Goal: Task Accomplishment & Management: Complete application form

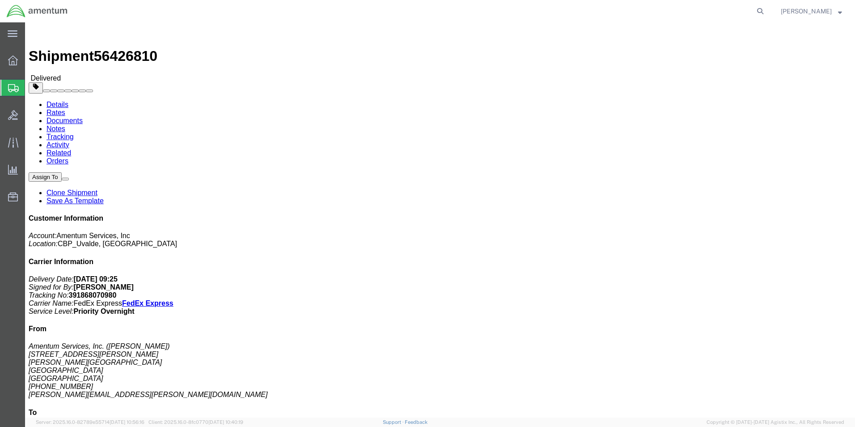
click at [0, 0] on span "Create from Template" at bounding box center [0, 0] width 0 height 0
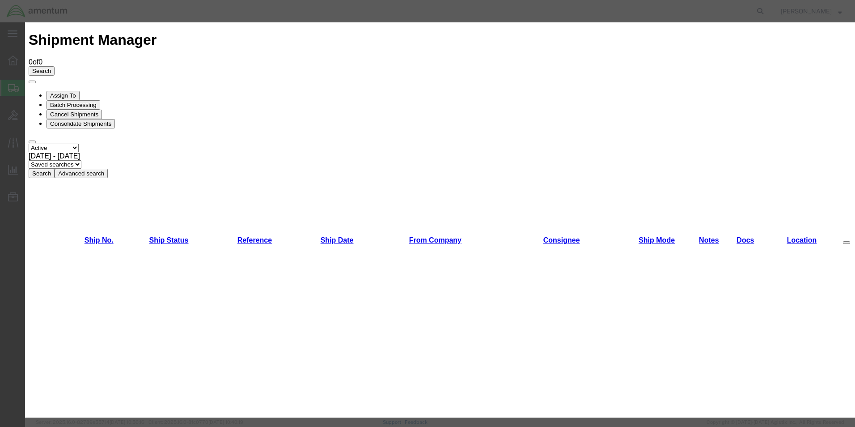
scroll to position [447, 0]
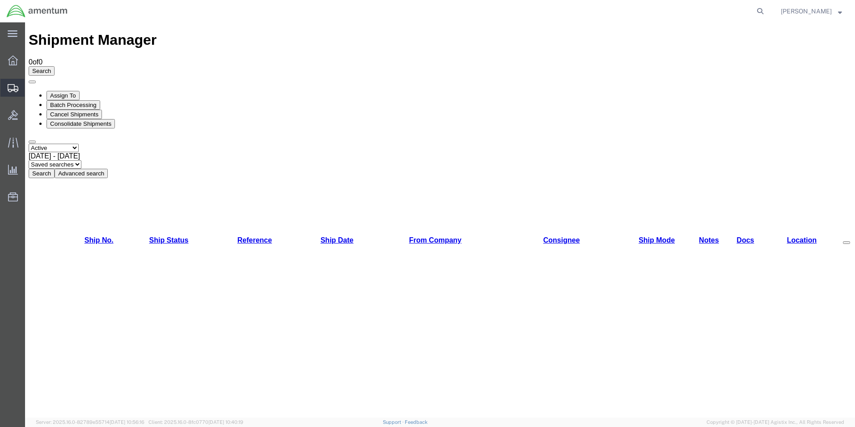
click at [0, 0] on span "Create Shipment" at bounding box center [0, 0] width 0 height 0
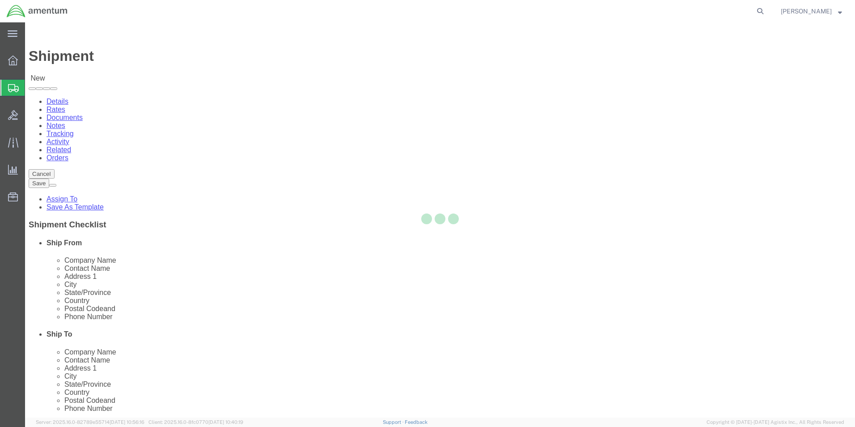
click at [332, 154] on div at bounding box center [440, 219] width 830 height 395
select select
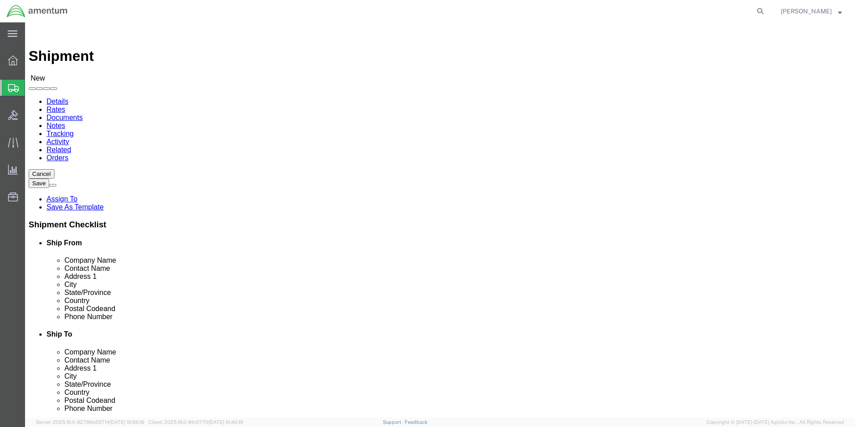
select select "MYPROFILE"
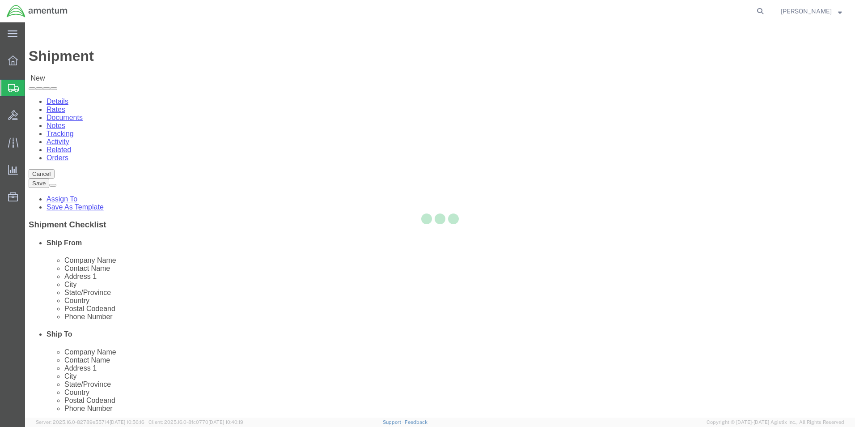
select select "[GEOGRAPHIC_DATA]"
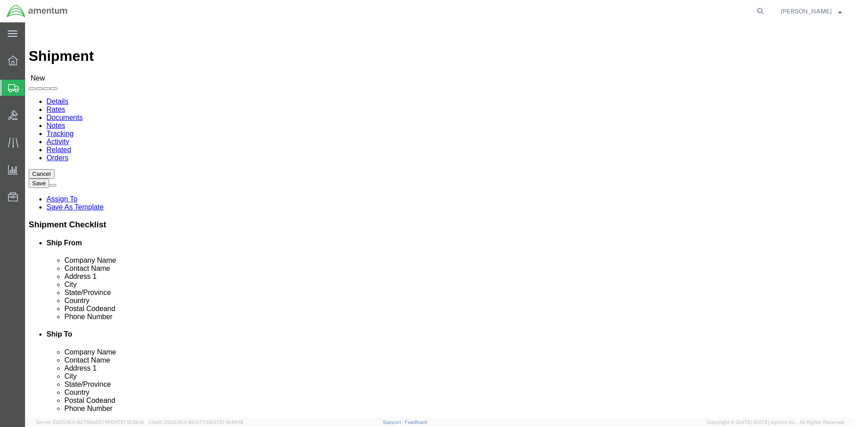
click input "text"
type input "PRIME IN"
click p "- PRIME INDUSTRIES INC. - ([PERSON_NAME]) [STREET_ADDRESS]"
select select "GA"
type input "PRIME INDUSTRIES INC."
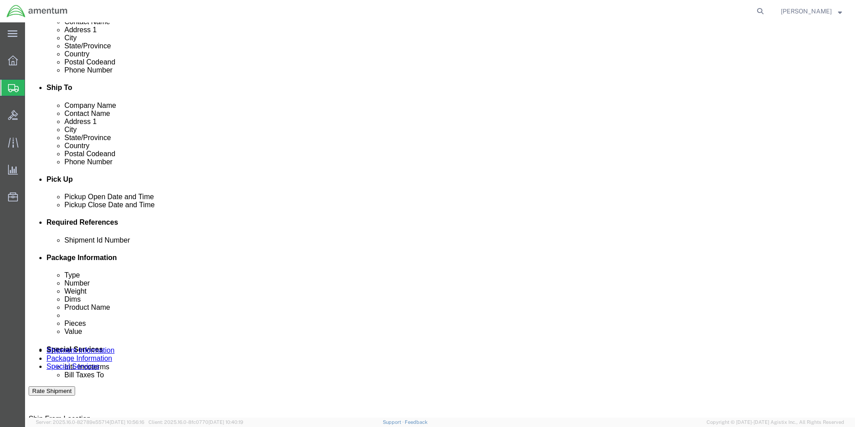
scroll to position [268, 0]
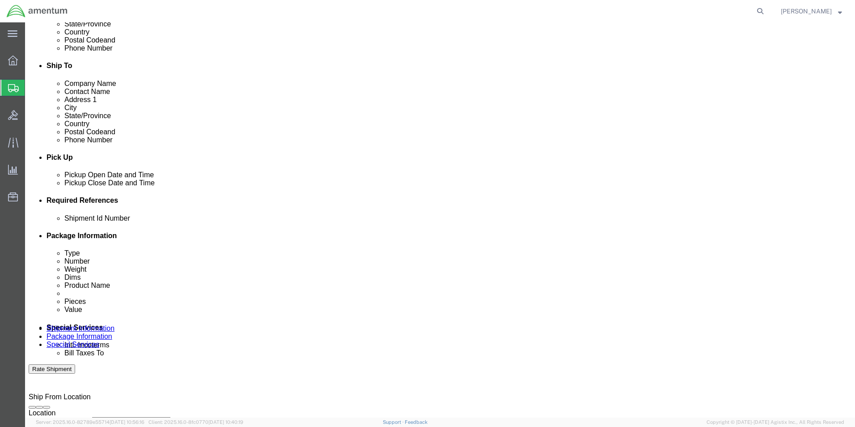
click input "text"
type input "REPAIR:350A37-1127-02"
click div "Shipment Id Number REPAIR:350A37-1127-02 Select Account Type Activity ID Airlin…"
click button "Add reference"
click select "Select Account Type Activity ID Airline Appointment Number ASN Batch Request # …"
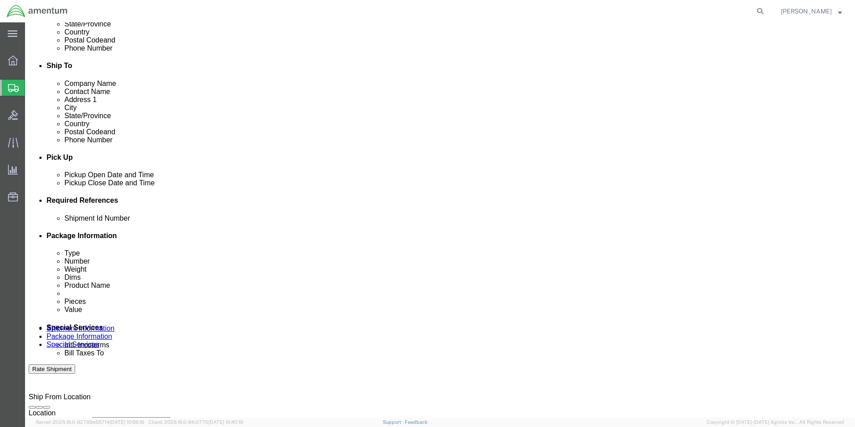
select select "CUSTREF"
click select "Select Account Type Activity ID Airline Appointment Number ASN Batch Request # …"
click input "text"
type input "REPAIR"
click div "Shipment Id Number REPAIR:350A37-1127-02 Select Account Type Activity ID Airlin…"
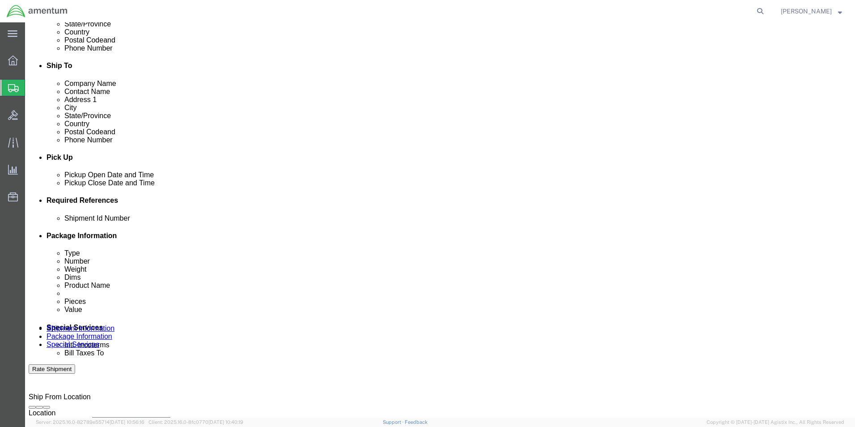
click button "Add reference"
click select "Select Account Type Activity ID Airline Appointment Number ASN Batch Request # …"
select select "DEPT"
click select "Select Account Type Activity ID Airline Appointment Number ASN Batch Request # …"
click input "text"
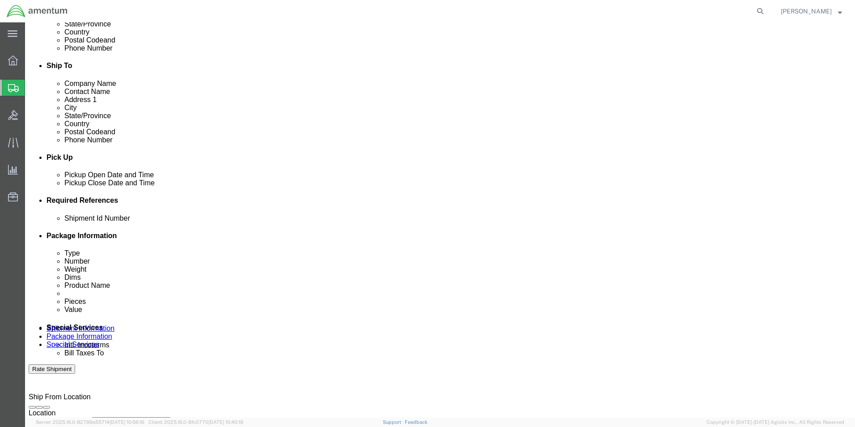
type input "CBP"
drag, startPoint x: 563, startPoint y: 298, endPoint x: 578, endPoint y: 278, distance: 24.7
click div "Shipment Id Number REPAIR:350A37-1127-02 Select Account Type Activity ID Airlin…"
click button "Add reference"
click select "Select Account Type Activity ID Airline Appointment Number ASN Batch Request # …"
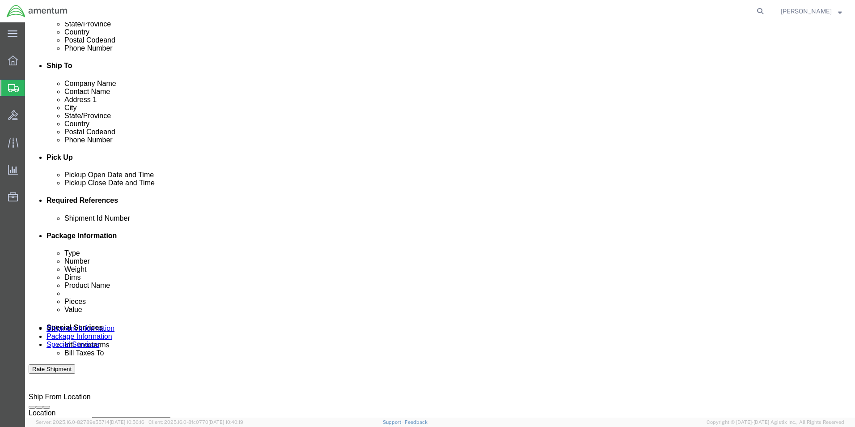
select select "PROJNUM"
click select "Select Account Type Activity ID Airline Appointment Number ASN Batch Request # …"
click input "text"
type input "6118.03.03.2219.000.UVA.0000"
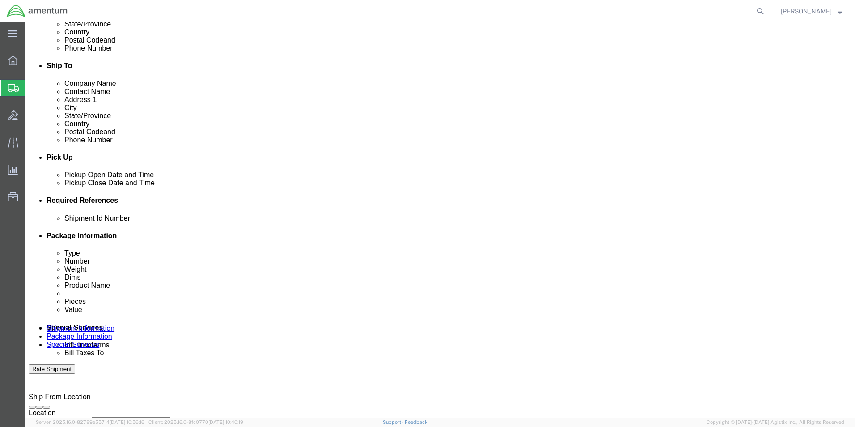
click div "Shipment Id Number REPAIR:350A37-1127-02 Select Account Type Activity ID Airlin…"
click button "Add reference"
click select "Select Account Type Activity ID Airline Appointment Number ASN Batch Request # …"
select select "PURCHORD"
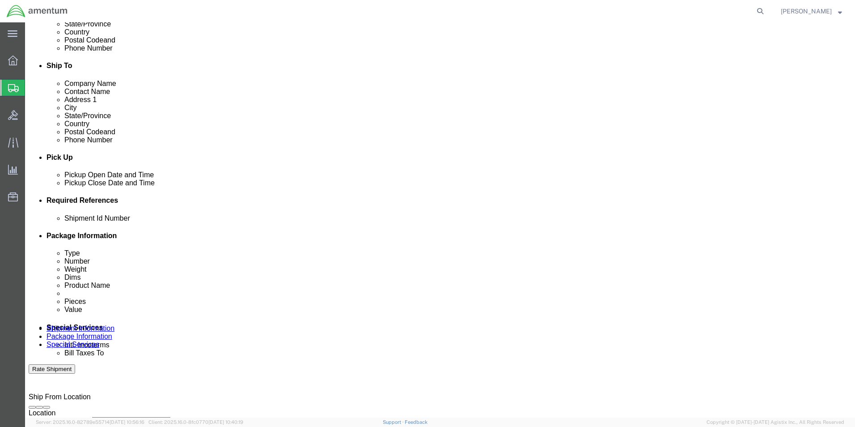
click select "Select Account Type Activity ID Airline Appointment Number ASN Batch Request # …"
click input "text"
type input "CBP0043012"
click div "Shipment Id Number REPAIR:350A37-1127-02 Select Account Type Activity ID Airlin…"
click button "Add reference"
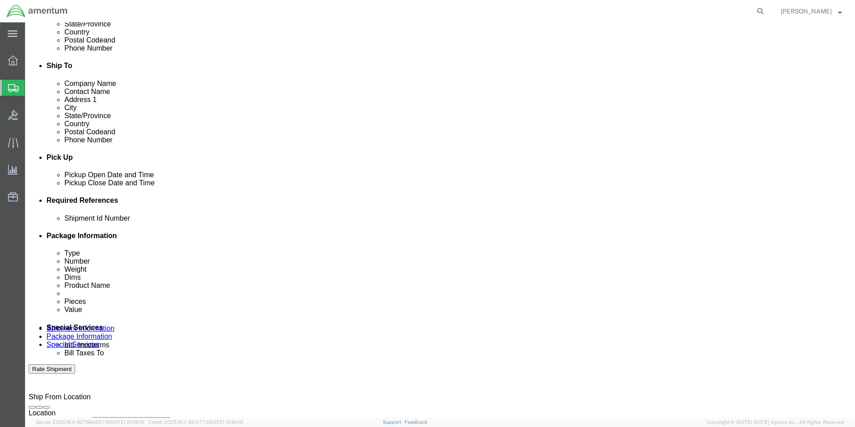
click select "Select Account Type Activity ID Airline Appointment Number ASN Batch Request # …"
click div "Shipment Id Number REPAIR:350A37-1127-02 Select Account Type Activity ID Airlin…"
click input "text"
type input "SN:213159A"
click div "Shipment Id Number REPAIR:350A37-1127-02 Select Account Type Activity ID Airlin…"
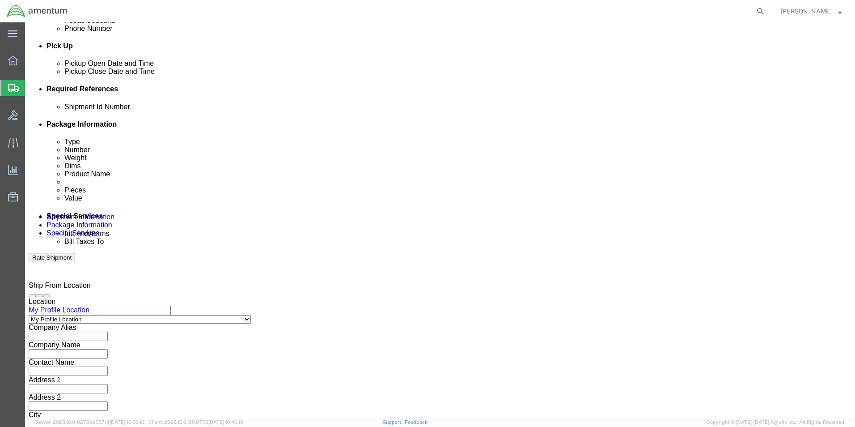
scroll to position [390, 0]
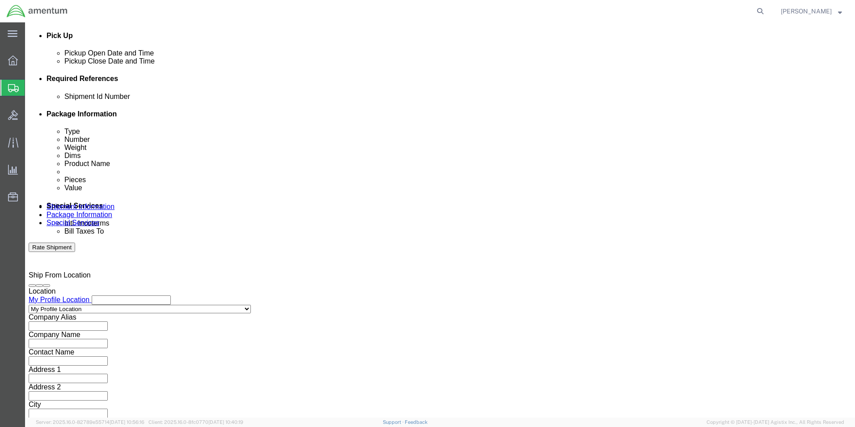
click button "Continue"
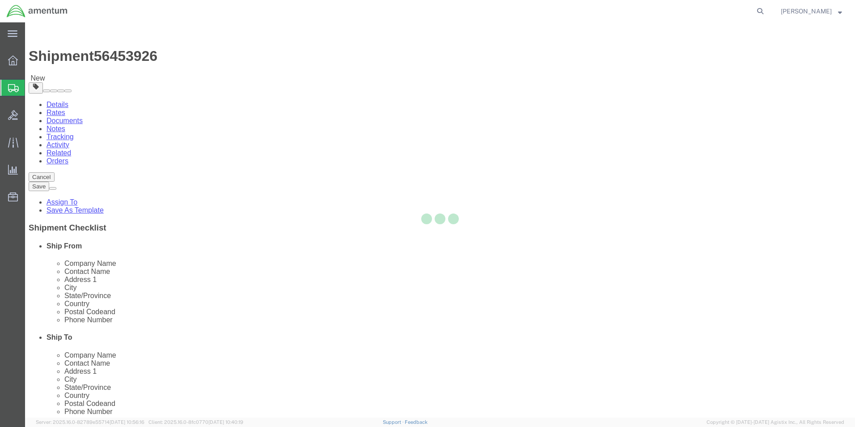
select select "CBOX"
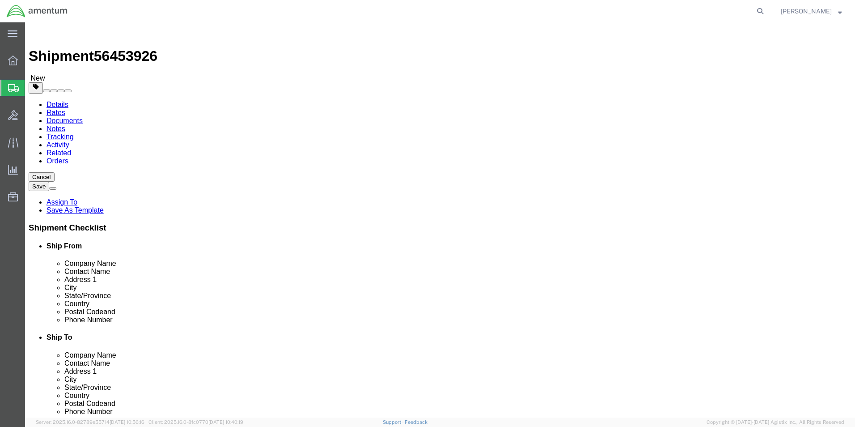
click input "text"
type input "11.00"
click input "text"
type input "8.00"
click input "text"
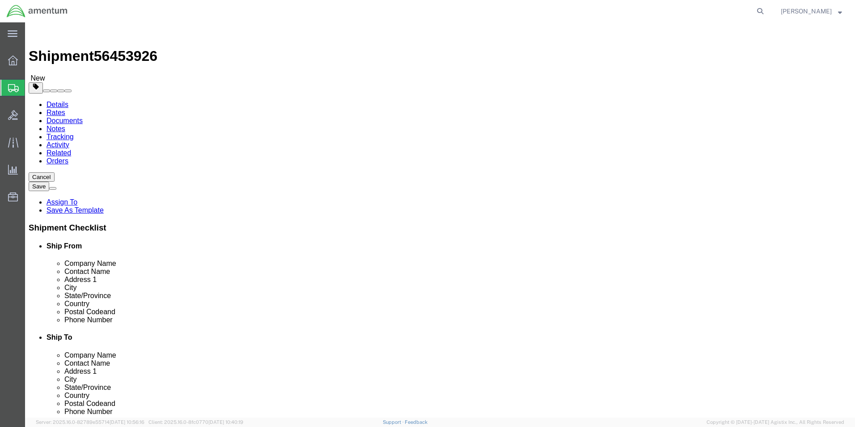
type input "2.00"
click input "0.00"
type input "0"
type input "1.2"
click ul
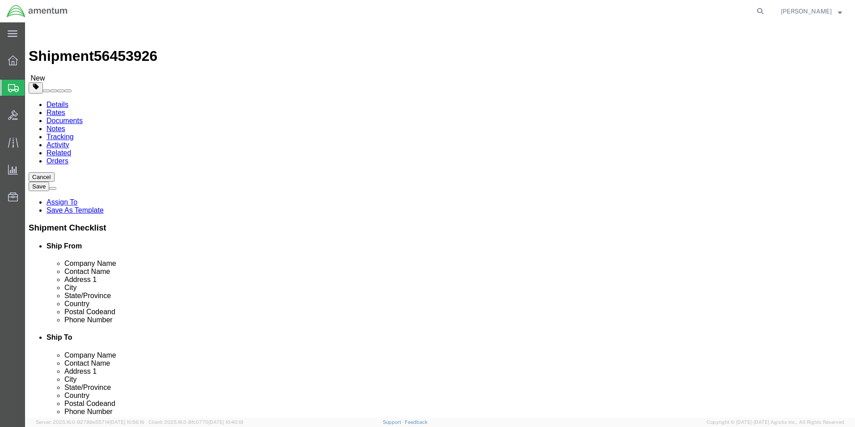
click span
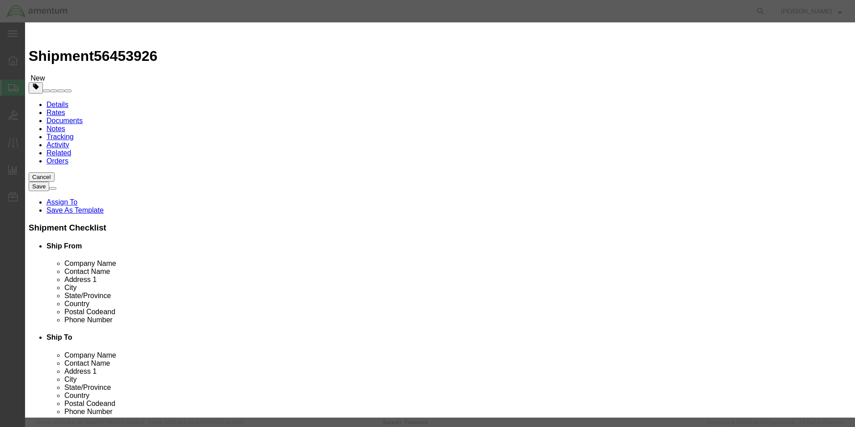
click input "text"
type input "MISC. PARTS"
select select "US"
click input "0"
type input "1.0"
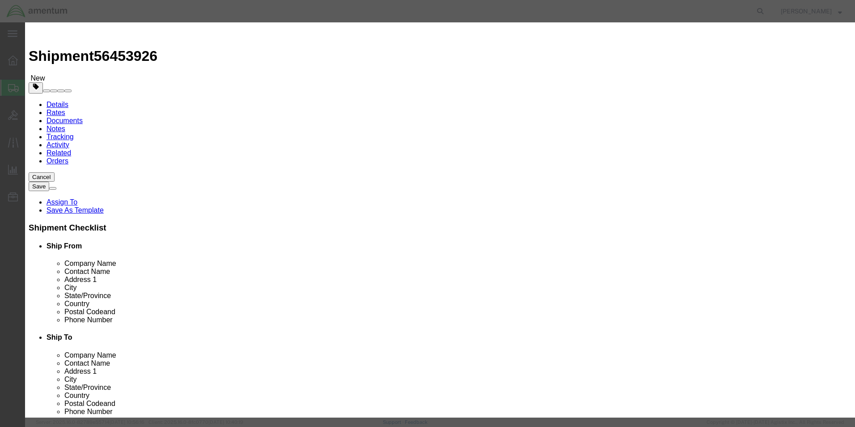
click div "Commodity library"
click input "text"
type input "960.00"
click h3 "Add content"
click input "MISC. PARTS"
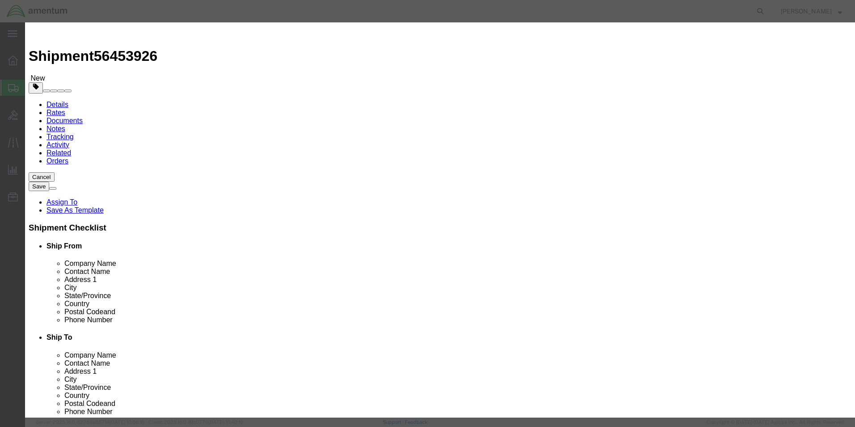
type input "M"
type input "350A37-1127-02"
click td "Name: SCISSOR LINK"
select select "USD"
select select
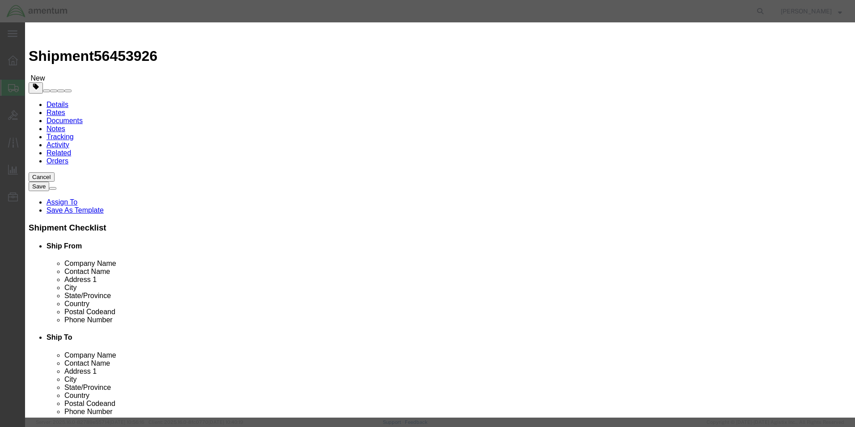
type input "SCISSOR LINK"
type input "350A37-1127-02"
type input "SCISSOR LINK"
click input "text"
type input "1.0"
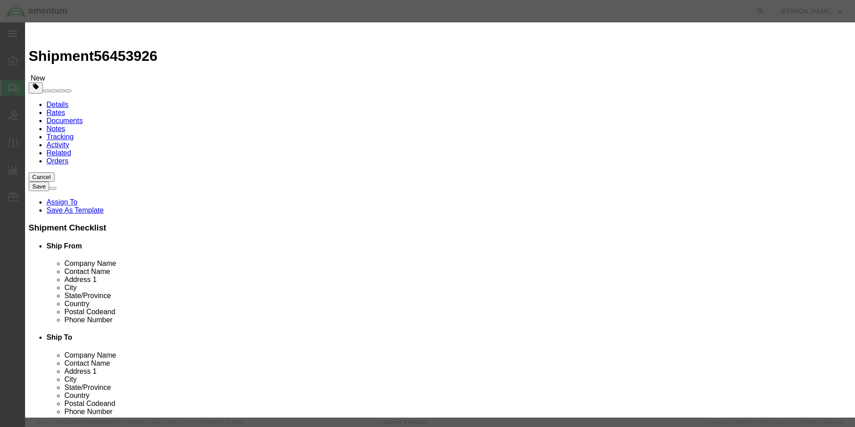
click div "Commodity library"
click input "text"
type input "960.00"
click div "Commodity library"
click button "Save & Close"
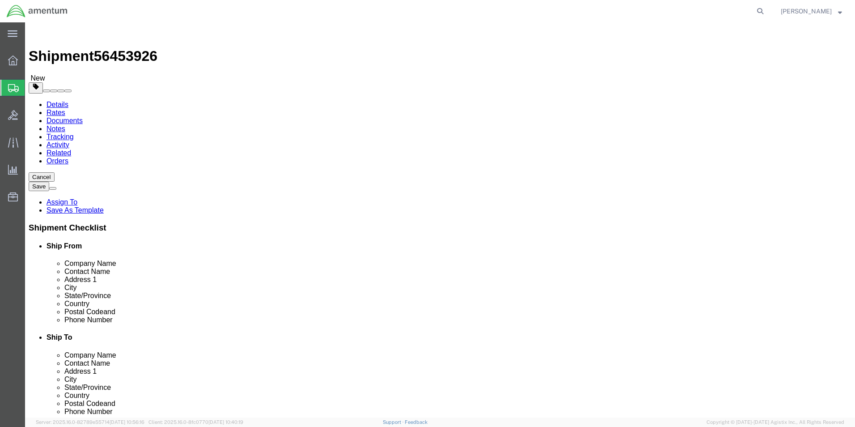
click button "Rate Shipment"
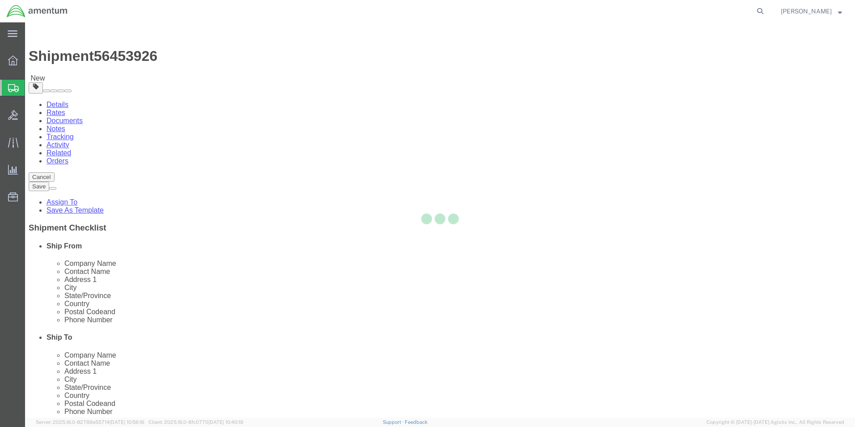
select select "49950"
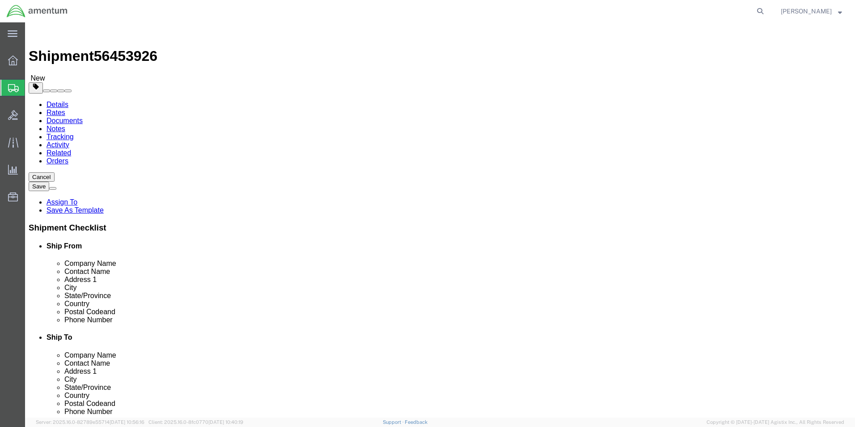
click link "Shipment Information"
click input "3029"
type input "3"
type input "30269"
click div "Ship To Location Location Select Select My Profile Location [PHONE_NUMBER] [PHO…"
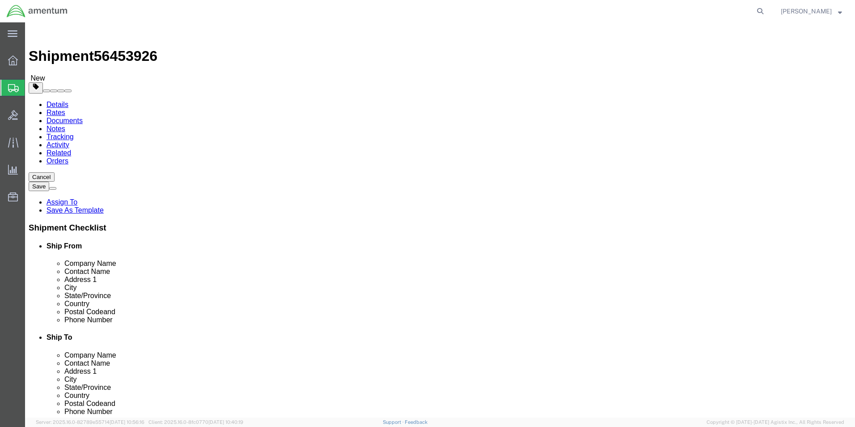
click button "Rate Shipment"
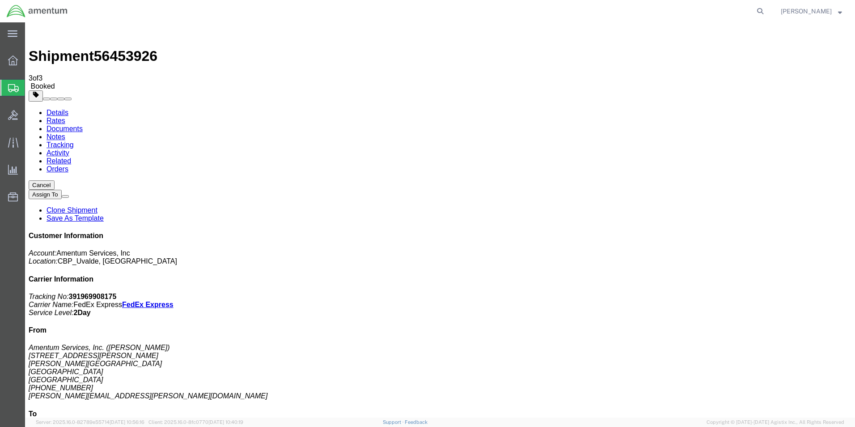
checkbox input "false"
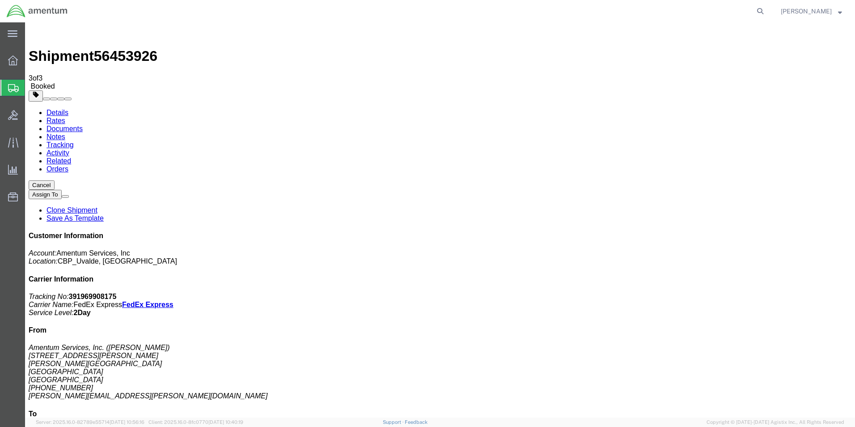
checkbox input "true"
click at [837, 8] on span "[PERSON_NAME]" at bounding box center [811, 11] width 61 height 10
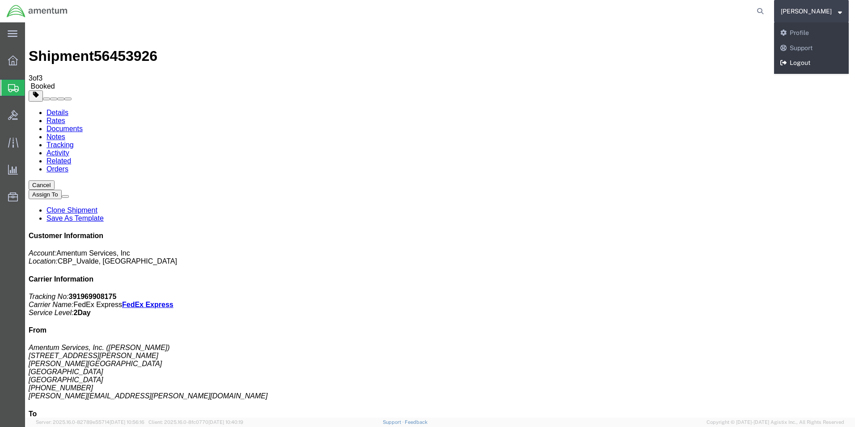
click at [810, 58] on link "Logout" at bounding box center [811, 62] width 75 height 15
